Goal: Navigation & Orientation: Find specific page/section

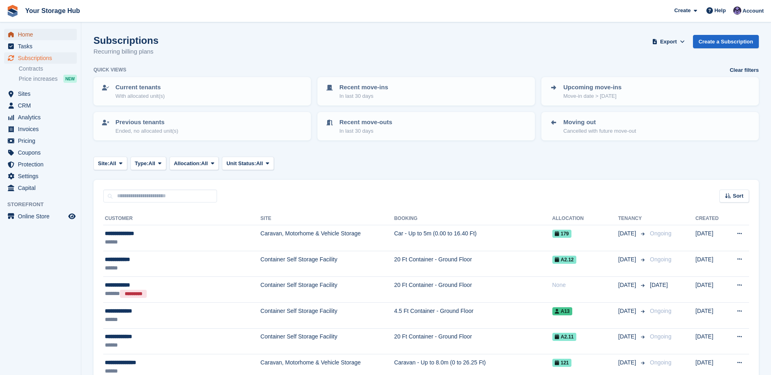
click at [26, 38] on span "Home" at bounding box center [42, 34] width 49 height 11
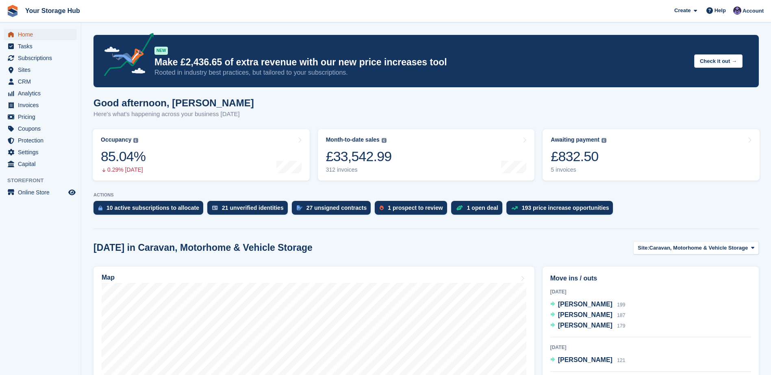
click at [30, 35] on span "Home" at bounding box center [42, 34] width 49 height 11
click at [588, 168] on div "5 invoices" at bounding box center [579, 170] width 56 height 7
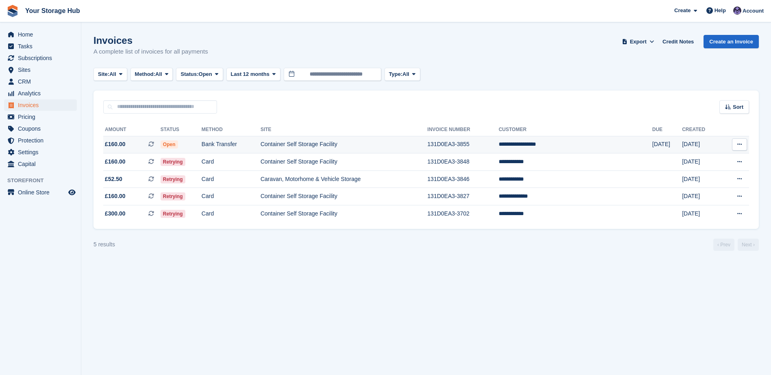
click at [737, 142] on icon at bounding box center [739, 144] width 4 height 5
click at [704, 189] on p "View Customer" at bounding box center [708, 191] width 71 height 11
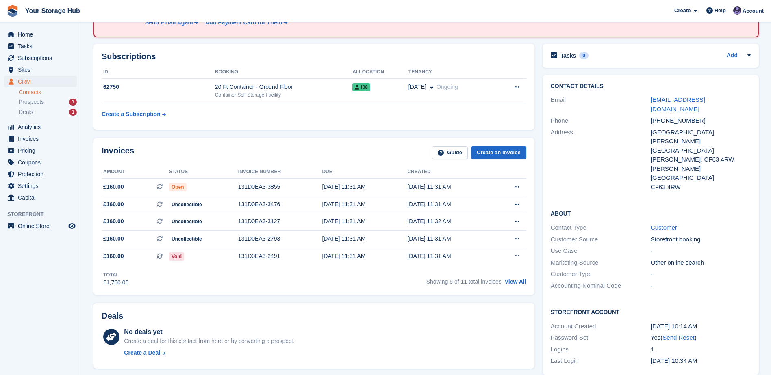
scroll to position [81, 0]
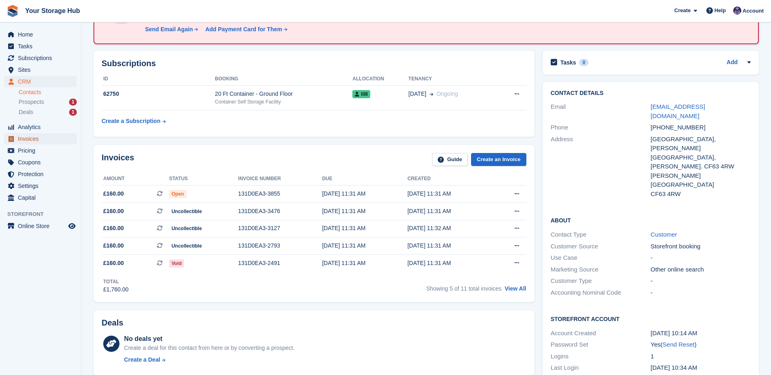
click at [41, 138] on span "Invoices" at bounding box center [42, 138] width 49 height 11
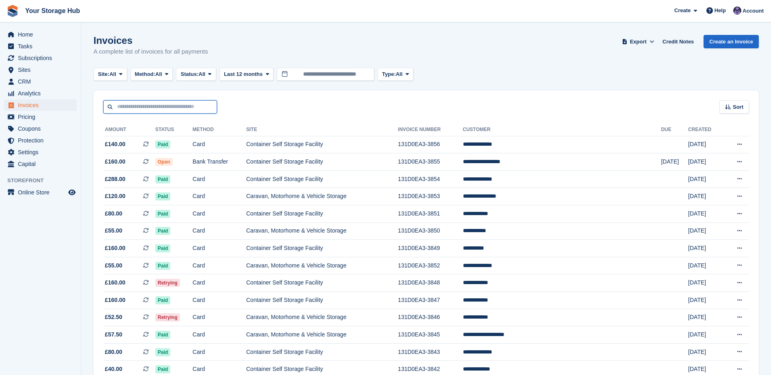
click at [145, 108] on input "text" at bounding box center [160, 106] width 114 height 13
type input "**********"
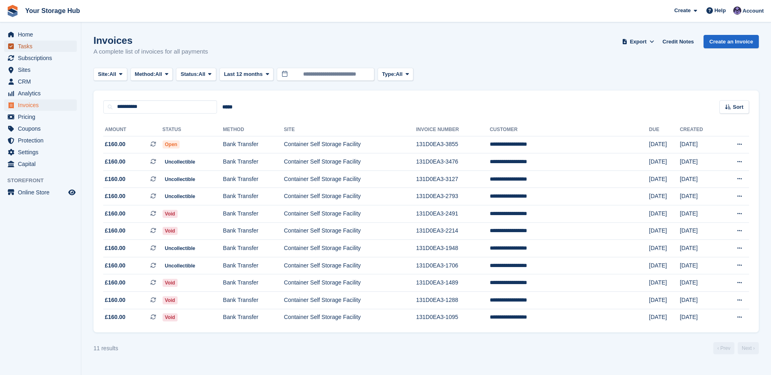
click at [37, 41] on span "Tasks" at bounding box center [42, 46] width 49 height 11
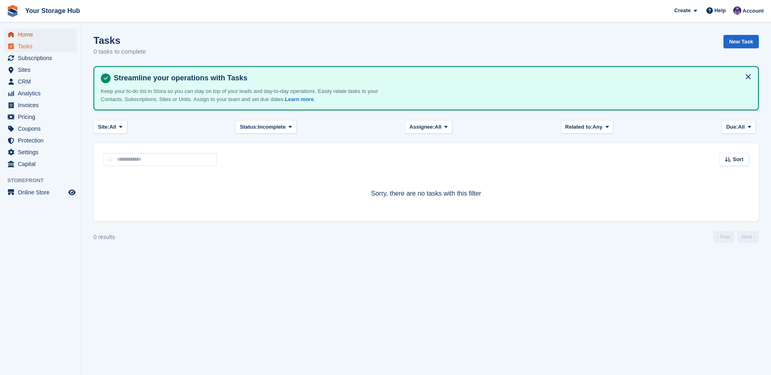
click at [36, 38] on span "Home" at bounding box center [42, 34] width 49 height 11
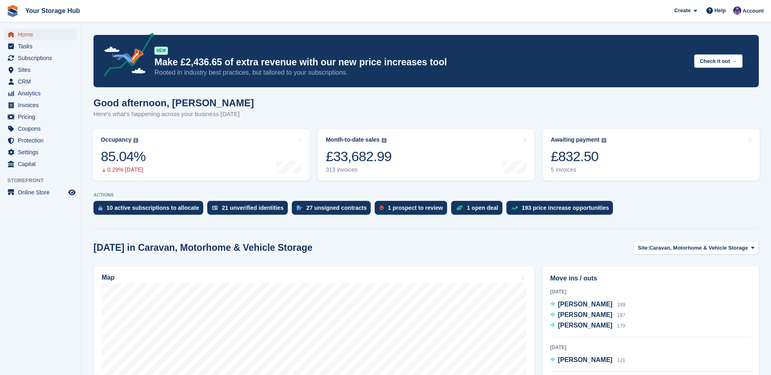
click at [20, 34] on span "Home" at bounding box center [42, 34] width 49 height 11
click at [30, 51] on span "Tasks" at bounding box center [42, 46] width 49 height 11
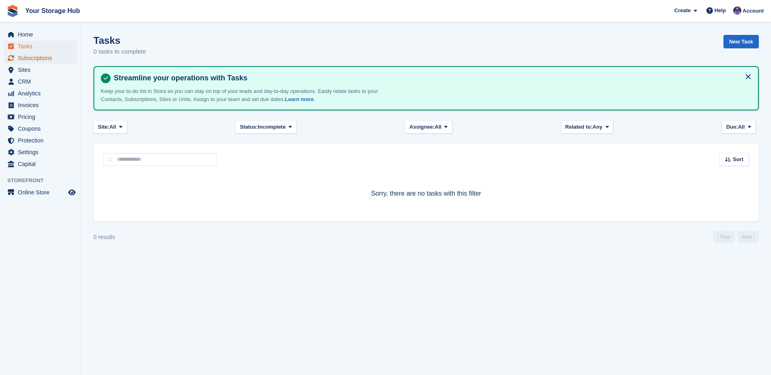
click at [33, 58] on span "Subscriptions" at bounding box center [42, 57] width 49 height 11
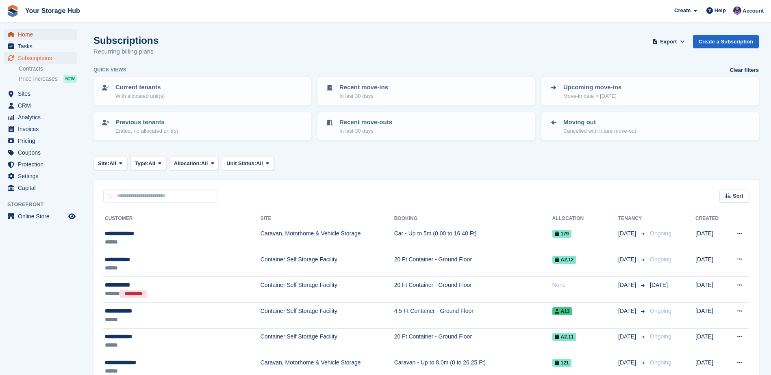
click at [24, 32] on span "Home" at bounding box center [42, 34] width 49 height 11
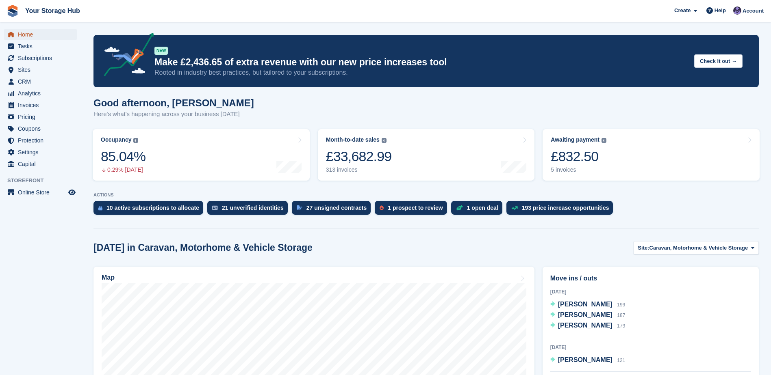
click at [35, 35] on span "Home" at bounding box center [42, 34] width 49 height 11
